Goal: Book appointment/travel/reservation

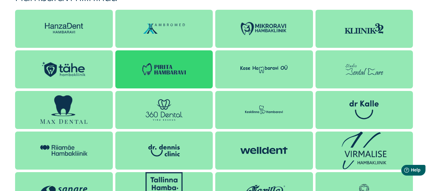
scroll to position [629, 0]
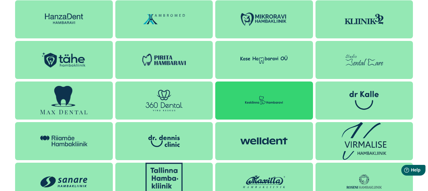
click at [236, 99] on div at bounding box center [264, 100] width 98 height 38
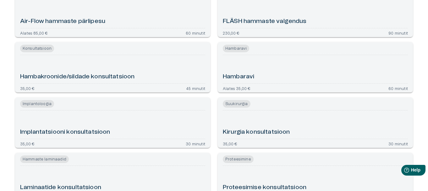
scroll to position [257, 0]
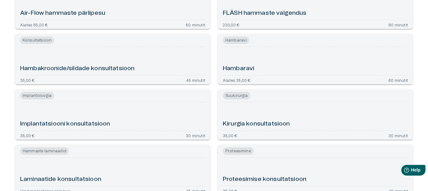
click at [226, 69] on h6 "Hambaravi" at bounding box center [238, 68] width 31 height 8
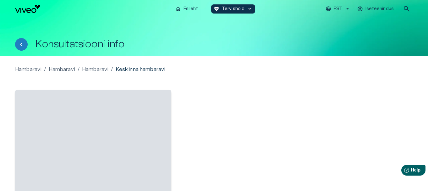
scroll to position [31, 0]
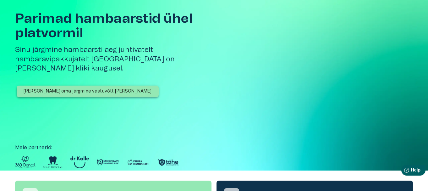
scroll to position [629, 0]
